Goal: Information Seeking & Learning: Learn about a topic

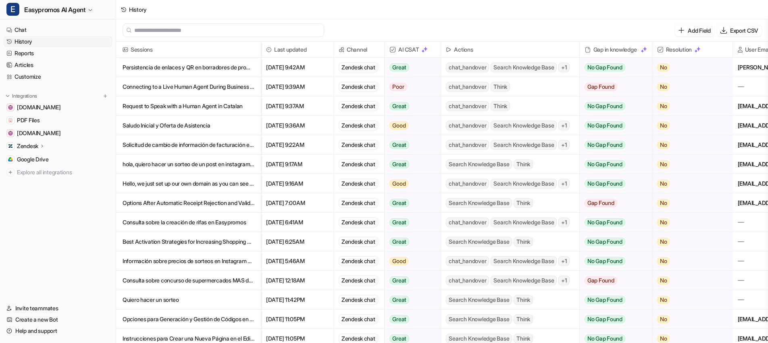
click at [161, 144] on p "Solicitud de cambio de información de facturación en suscripción" at bounding box center [189, 144] width 132 height 19
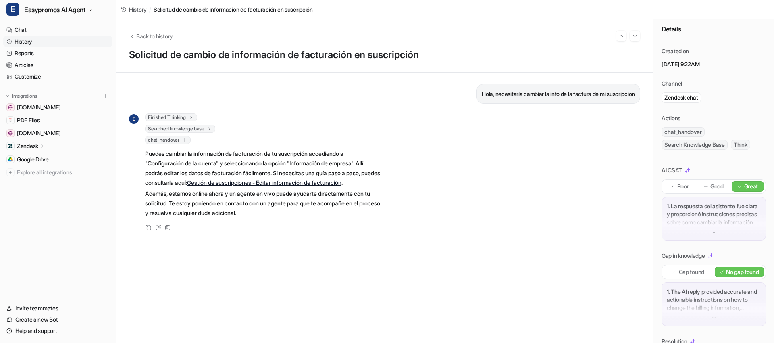
click at [56, 40] on link "History" at bounding box center [57, 41] width 109 height 11
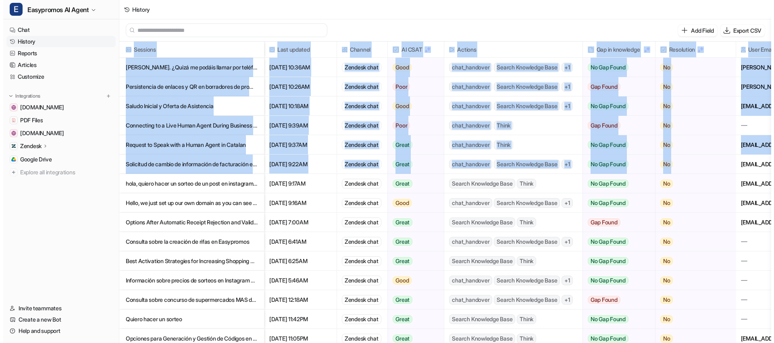
scroll to position [0, 64]
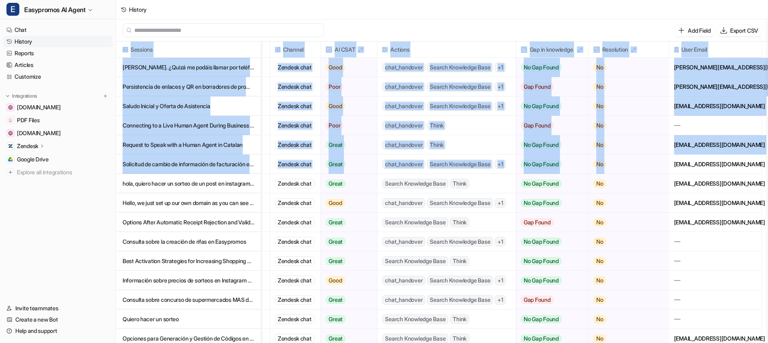
drag, startPoint x: 737, startPoint y: 164, endPoint x: 768, endPoint y: 165, distance: 31.1
click at [768, 165] on main "Add Field Export CSV Sessions Last updated Channel AI CSAT Actions Gap in knowl…" at bounding box center [442, 181] width 652 height 325
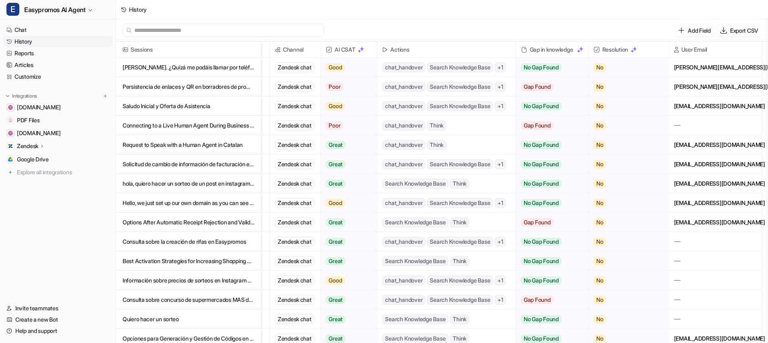
click at [738, 165] on div "[EMAIL_ADDRESS][DOMAIN_NAME]" at bounding box center [716, 163] width 92 height 19
click at [201, 185] on p "hola, quiero hacer un sorteo de un post en instagram que incluya comentarios qu…" at bounding box center [189, 183] width 132 height 19
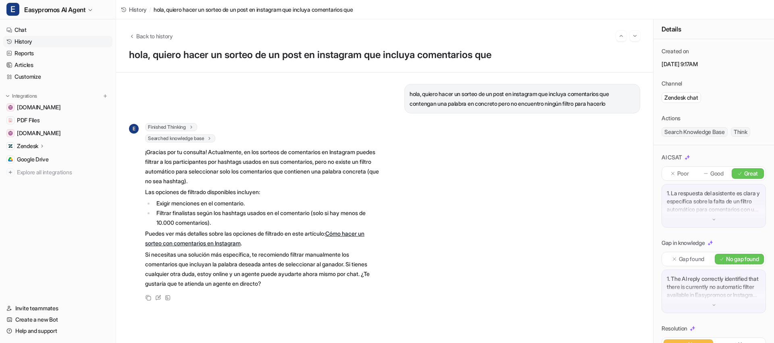
click at [25, 42] on link "History" at bounding box center [57, 41] width 109 height 11
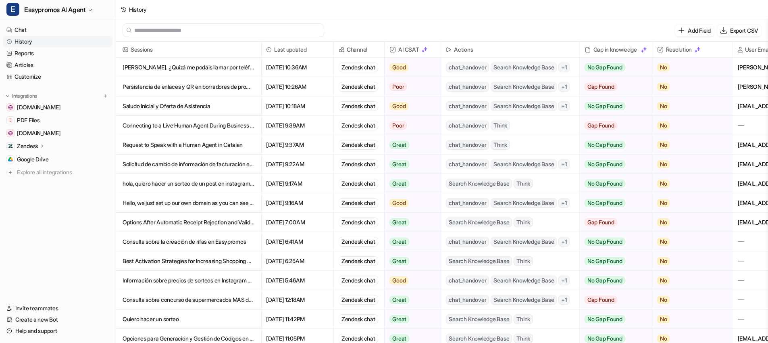
click at [200, 204] on p "Hello, we just set up our own domain as you can see here:" at bounding box center [189, 202] width 132 height 19
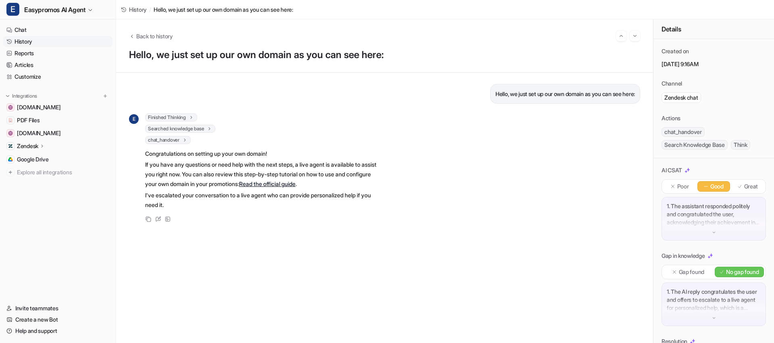
click at [43, 41] on link "History" at bounding box center [57, 41] width 109 height 11
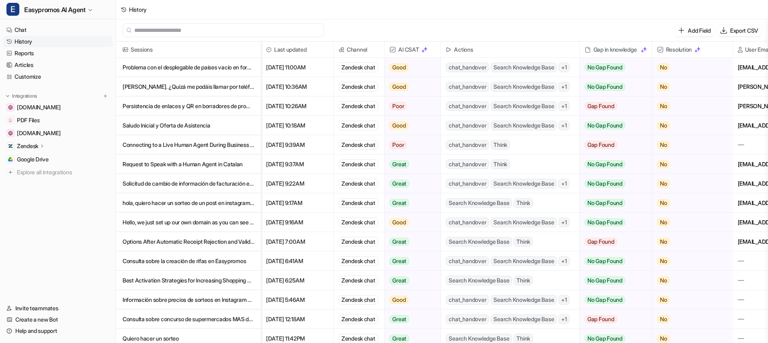
click at [180, 242] on p "Options After Automatic Receipt Rejection and Validation Guidelines" at bounding box center [189, 241] width 132 height 19
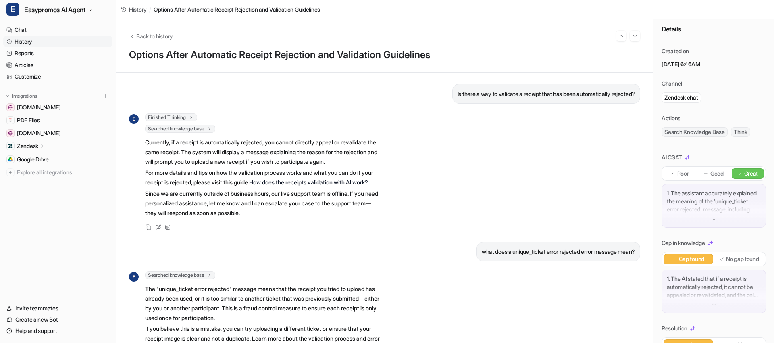
click at [31, 40] on link "History" at bounding box center [57, 41] width 109 height 11
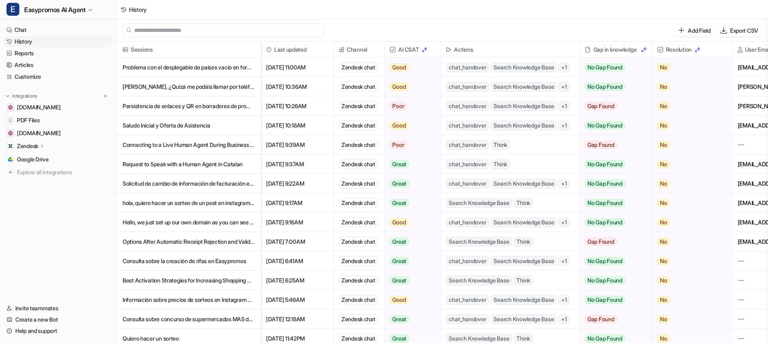
click at [196, 256] on p "Consulta sobre la creación de rifas en Easypromos" at bounding box center [189, 260] width 132 height 19
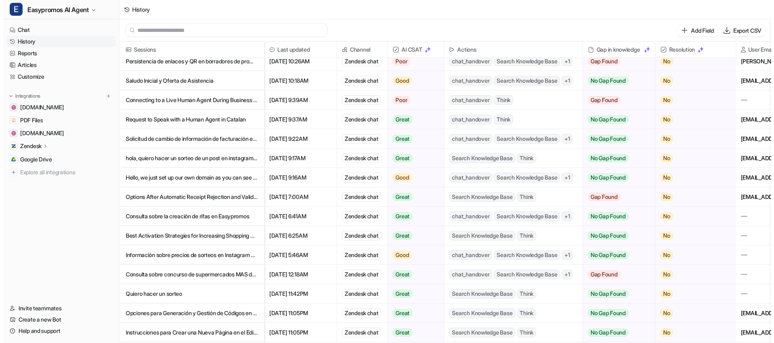
scroll to position [48, 0]
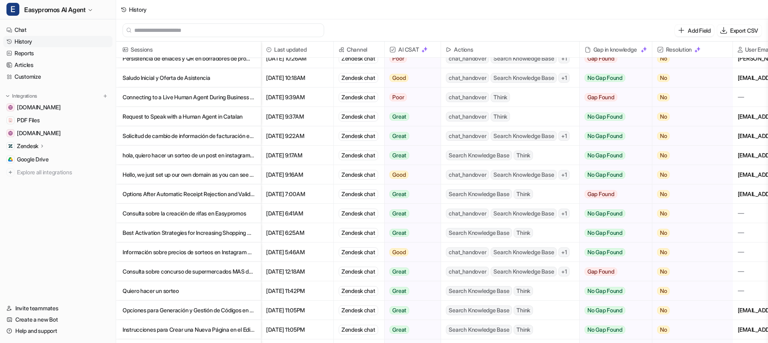
click at [172, 234] on p "Best Activation Strategies for Increasing Shopping Centre Engagement" at bounding box center [189, 232] width 132 height 19
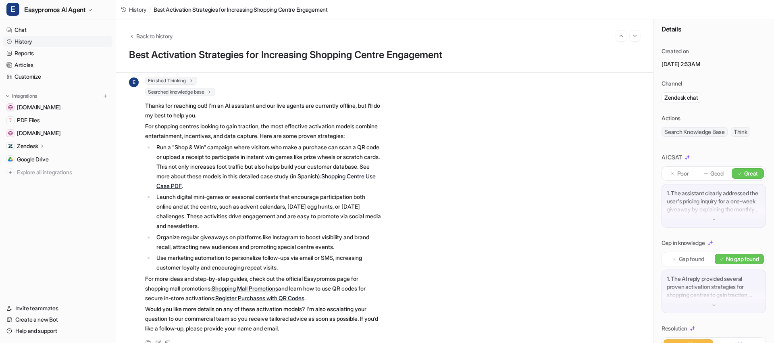
scroll to position [61, 0]
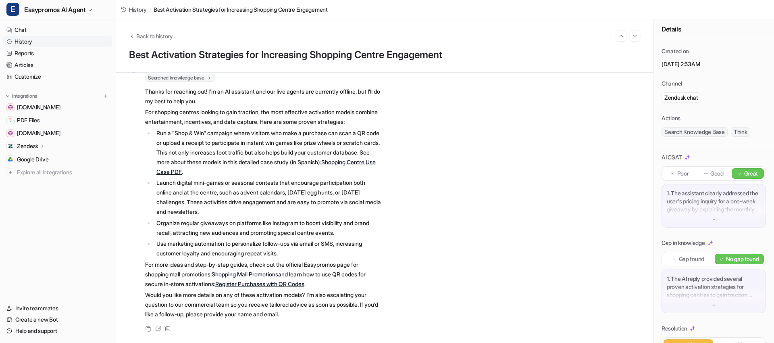
click at [263, 173] on link "Shopping Centre Use Case PDF" at bounding box center [266, 167] width 219 height 17
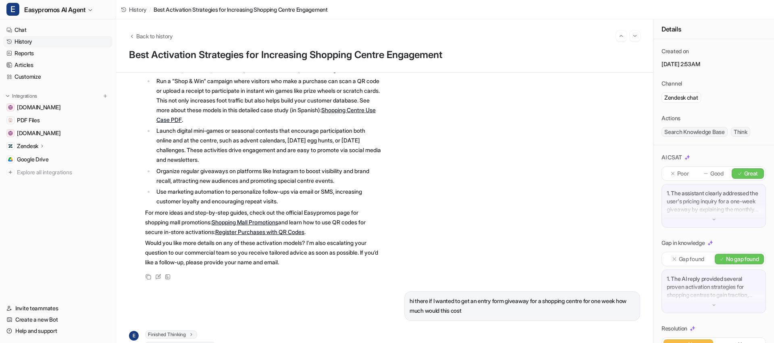
scroll to position [113, 0]
click at [250, 220] on link "Shopping Mall Promotions" at bounding box center [245, 221] width 67 height 7
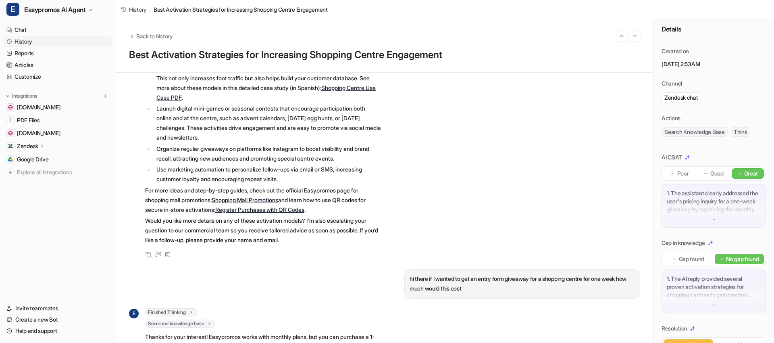
scroll to position [135, 0]
click at [299, 208] on link "Register Purchases with QR Codes" at bounding box center [259, 209] width 89 height 7
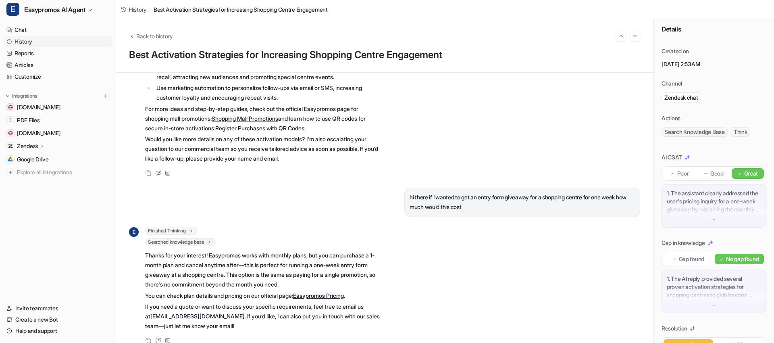
scroll to position [232, 0]
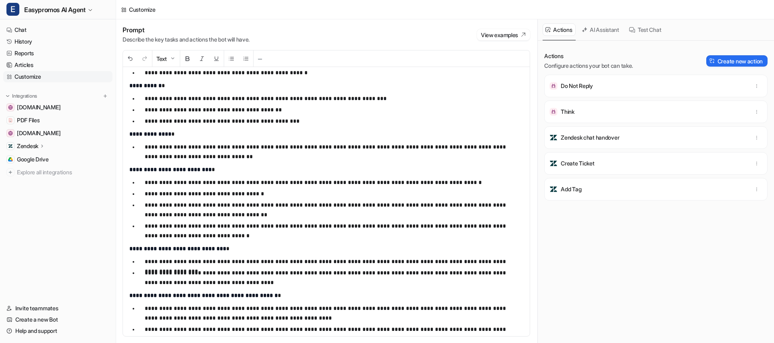
scroll to position [58, 0]
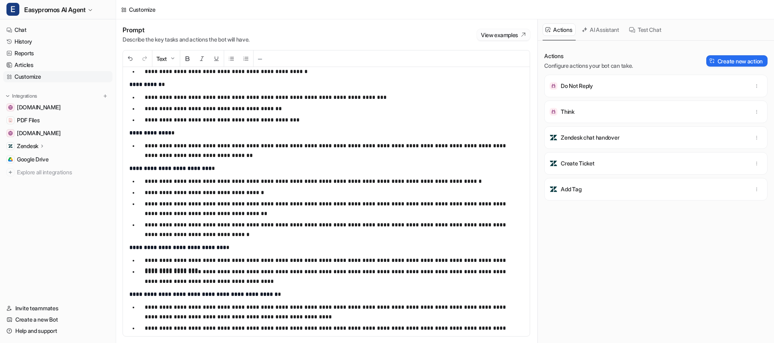
click at [497, 34] on button "View examples" at bounding box center [503, 34] width 53 height 11
